Goal: Information Seeking & Learning: Learn about a topic

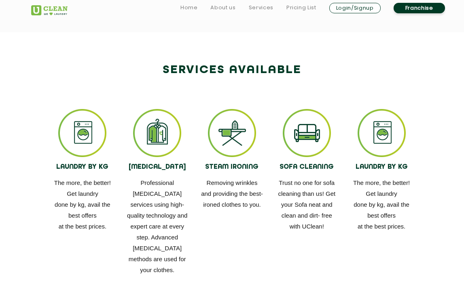
scroll to position [393, 0]
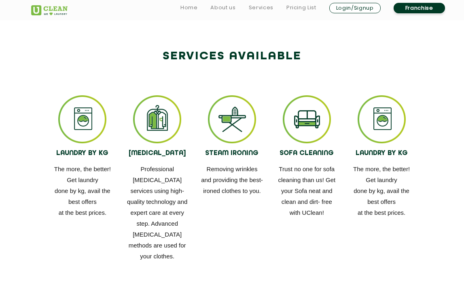
click at [238, 133] on img at bounding box center [232, 119] width 48 height 48
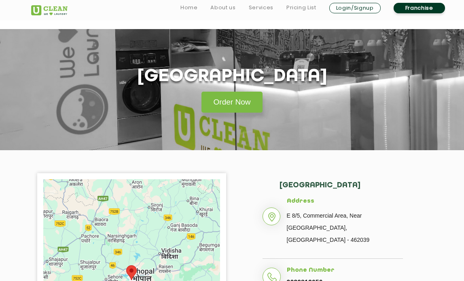
scroll to position [0, 0]
click at [303, 8] on link "Pricing List" at bounding box center [301, 8] width 30 height 10
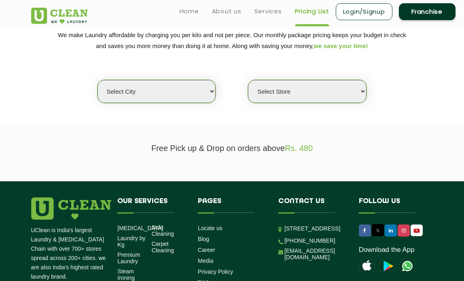
scroll to position [123, 0]
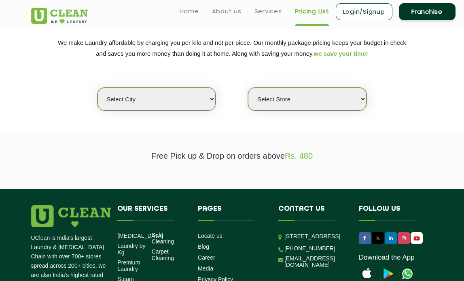
select select "49"
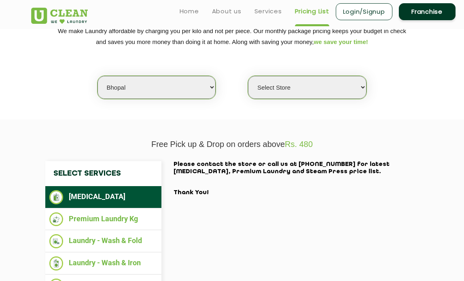
scroll to position [129, 0]
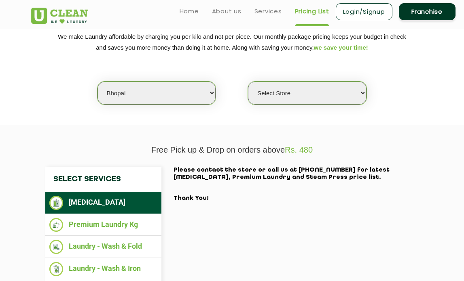
select select "164"
click at [384, 108] on section "We make Laundry affordable by charging you per kilo and not per piece. Our mont…" at bounding box center [232, 73] width 464 height 104
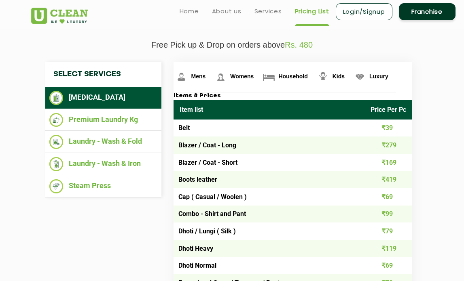
scroll to position [221, 0]
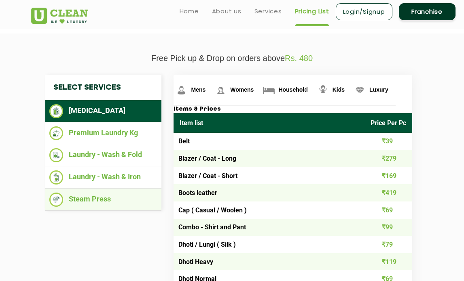
click at [101, 195] on li "Steam Press" at bounding box center [103, 200] width 108 height 14
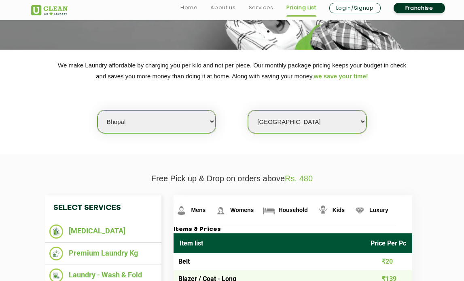
scroll to position [184, 0]
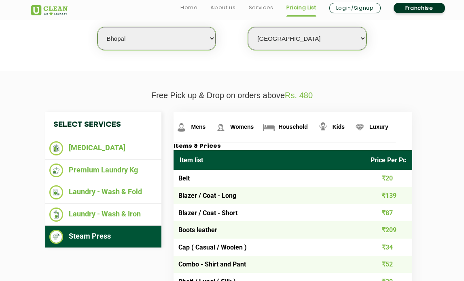
click at [299, 92] on span "Rs. 480" at bounding box center [299, 95] width 28 height 9
click at [200, 124] on span "Mens" at bounding box center [198, 127] width 15 height 6
click at [193, 128] on link "Mens" at bounding box center [193, 127] width 39 height 30
click at [199, 124] on span "Mens" at bounding box center [198, 127] width 15 height 6
click at [111, 234] on li "Steam Press" at bounding box center [103, 237] width 108 height 14
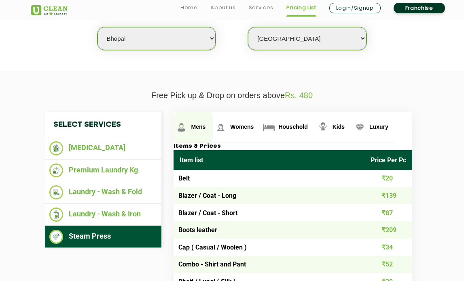
click at [205, 124] on span "Mens" at bounding box center [198, 127] width 15 height 6
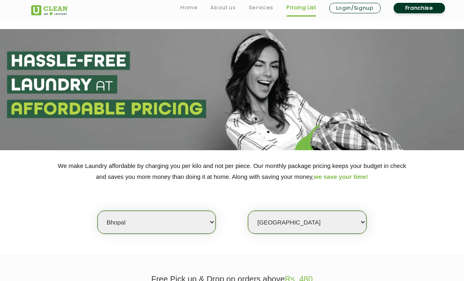
scroll to position [0, 0]
